Goal: Task Accomplishment & Management: Manage account settings

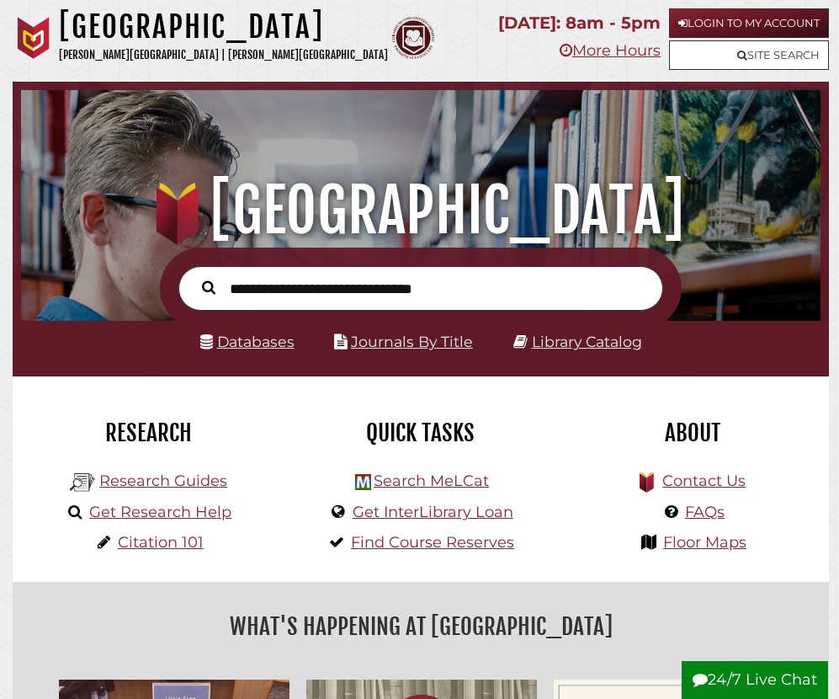
scroll to position [519, 791]
click at [716, 29] on link "Login to My Account" at bounding box center [749, 22] width 160 height 29
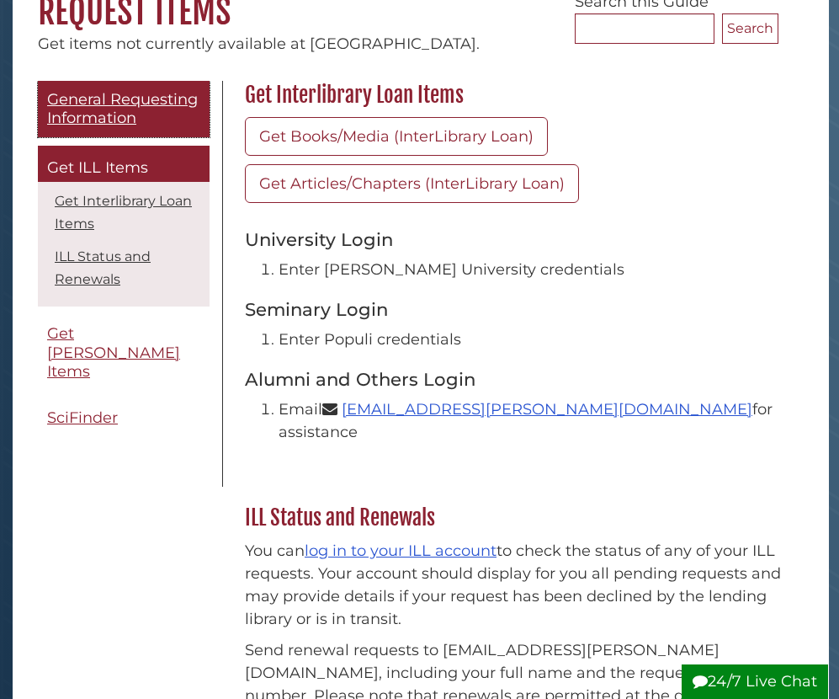
scroll to position [95, 0]
